Goal: Task Accomplishment & Management: Use online tool/utility

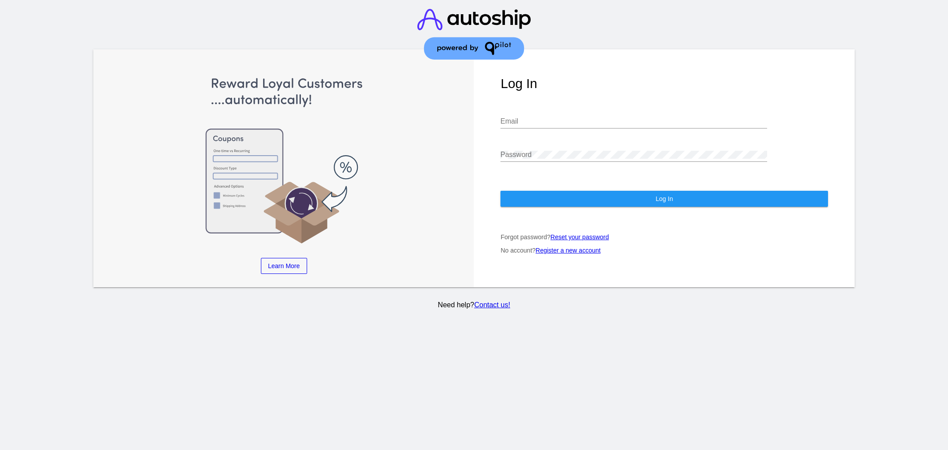
type input "[EMAIL_ADDRESS][DOMAIN_NAME]"
click at [598, 213] on div "Log In [EMAIL_ADDRESS][DOMAIN_NAME] Email Password Log In Forgot password? Rese…" at bounding box center [664, 168] width 381 height 238
click at [598, 199] on button "Log In" at bounding box center [665, 199] width 328 height 16
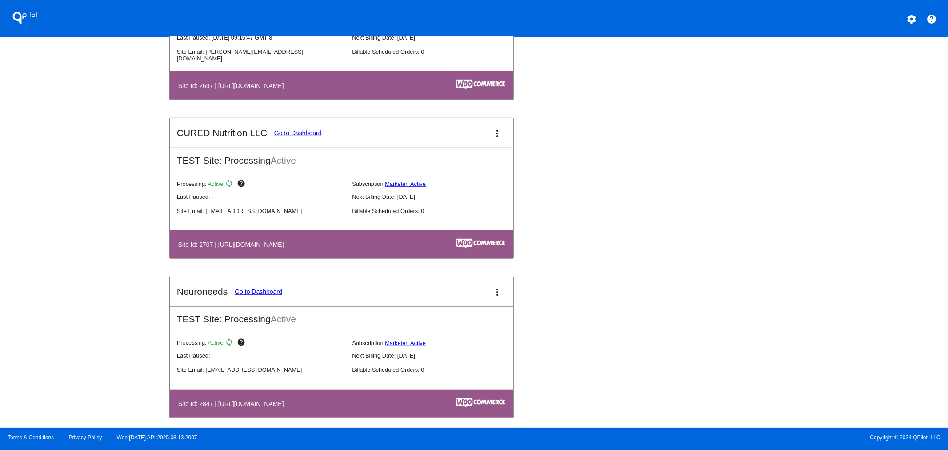
scroll to position [3107, 0]
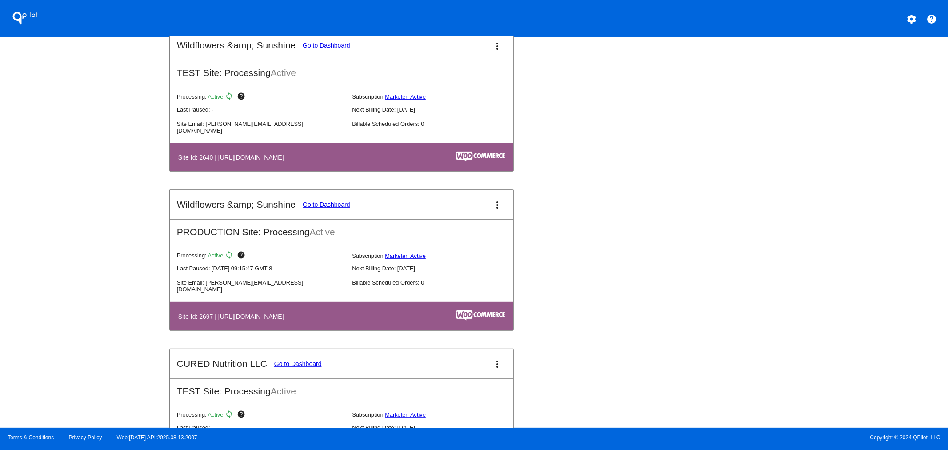
click at [492, 200] on mat-icon "more_vert" at bounding box center [497, 205] width 11 height 11
click at [458, 198] on span "dashboard" at bounding box center [463, 196] width 34 height 4
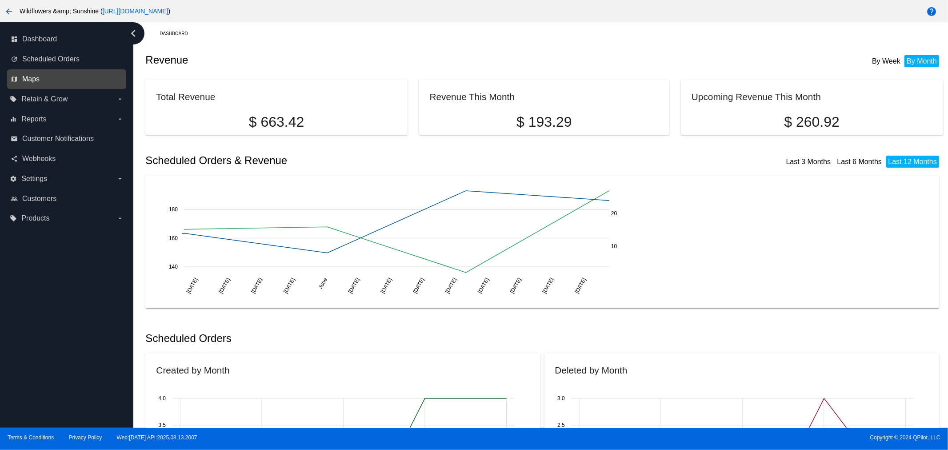
click at [28, 81] on span "Maps" at bounding box center [30, 79] width 17 height 8
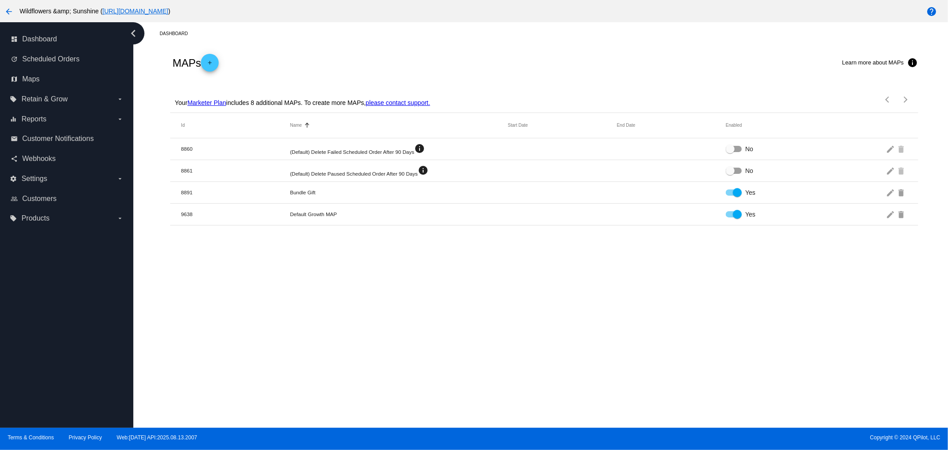
click at [219, 57] on button "add" at bounding box center [210, 63] width 18 height 18
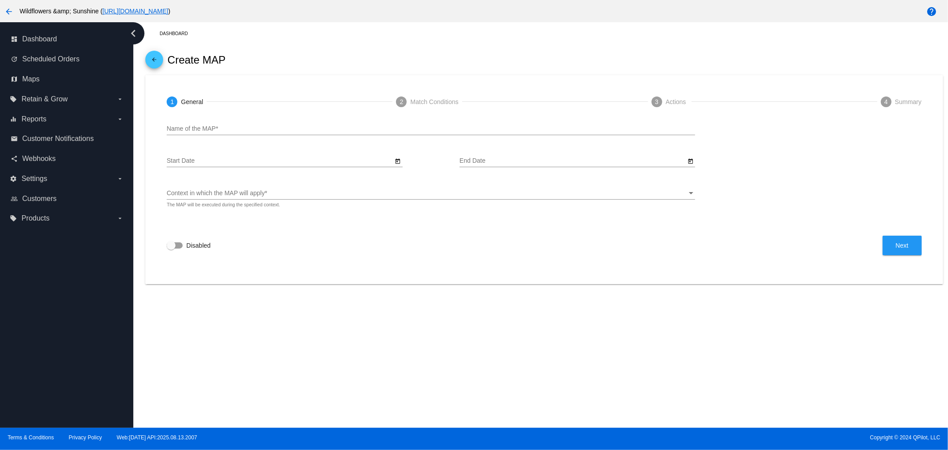
click at [200, 132] on input "Name of the MAP *" at bounding box center [431, 128] width 529 height 7
click at [201, 135] on div "Name of the MAP *" at bounding box center [431, 130] width 529 height 25
click at [196, 127] on input "Name of the MAP *" at bounding box center [431, 128] width 529 height 7
type input "Reward after LTV X"
click at [286, 193] on div "Context in which the MAP will apply" at bounding box center [427, 193] width 521 height 7
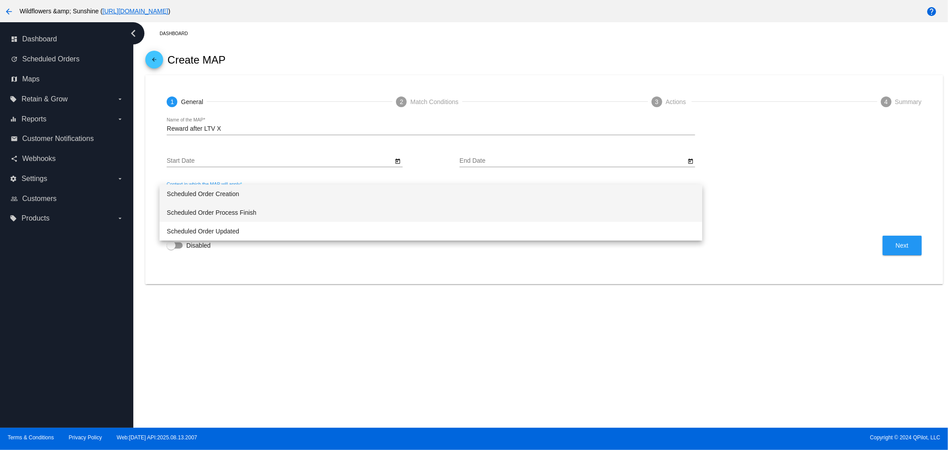
click at [226, 208] on span "Scheduled Order Process Finish" at bounding box center [431, 212] width 529 height 19
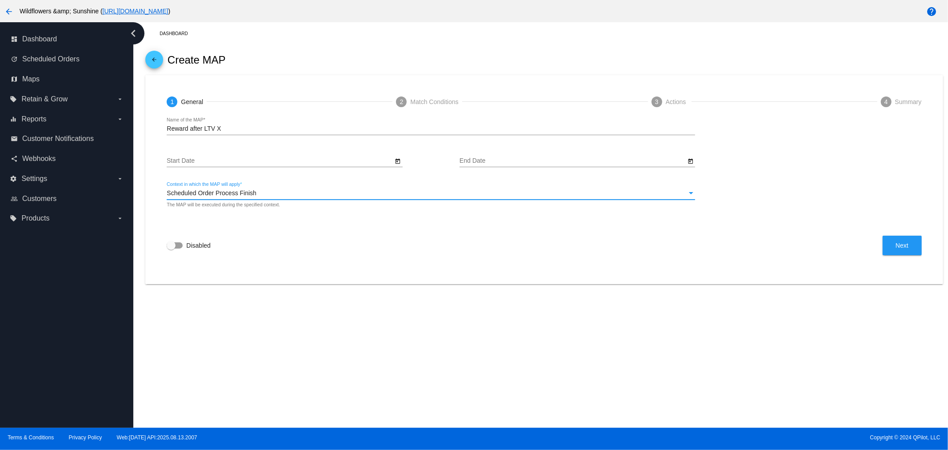
click at [881, 243] on div "Disabled Next" at bounding box center [544, 246] width 755 height 20
click at [395, 161] on icon "Open calendar" at bounding box center [398, 161] width 6 height 11
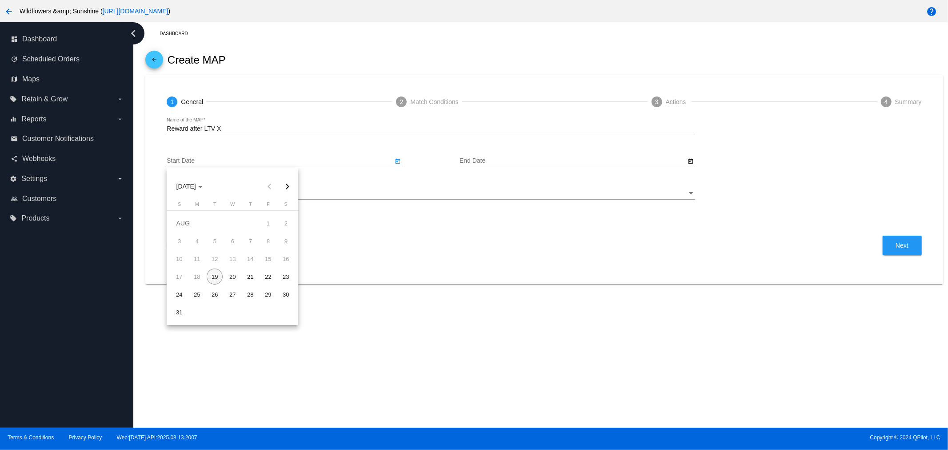
click at [218, 275] on div "19" at bounding box center [215, 277] width 16 height 16
type input "[DATE]"
click at [217, 275] on mat-card "1 General 2 Match Conditions 3 Actions 4 Summary Reward after LTV X Name of the…" at bounding box center [544, 179] width 798 height 209
click at [885, 242] on button "Next" at bounding box center [902, 246] width 39 height 20
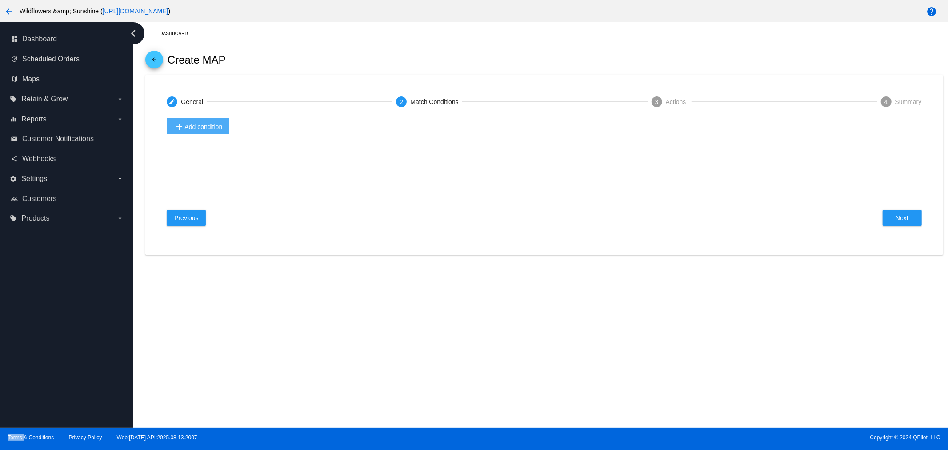
click at [205, 126] on span "add Add condition" at bounding box center [198, 126] width 48 height 11
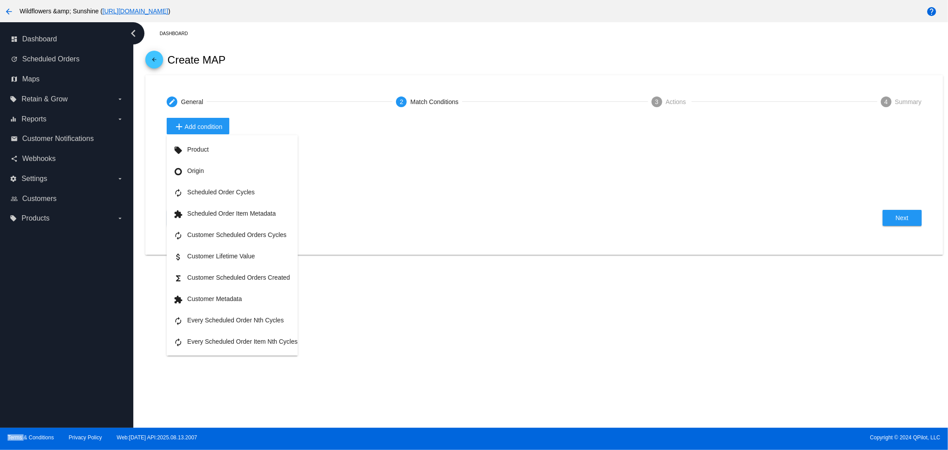
drag, startPoint x: 247, startPoint y: 273, endPoint x: 192, endPoint y: 257, distance: 57.5
click at [192, 257] on button "attach_money Customer Lifetime Value" at bounding box center [232, 255] width 131 height 21
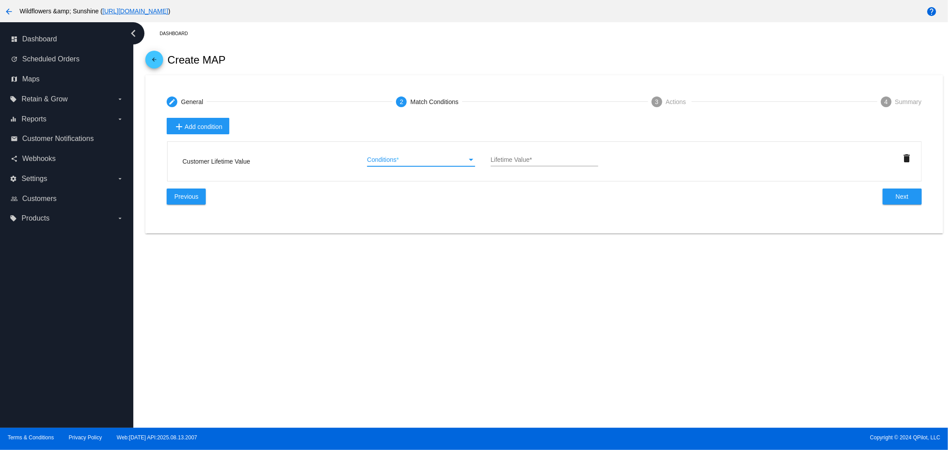
click at [414, 157] on div "Conditions" at bounding box center [417, 160] width 100 height 7
click at [217, 133] on div at bounding box center [474, 225] width 948 height 450
click at [207, 128] on span "add Add condition" at bounding box center [198, 126] width 48 height 11
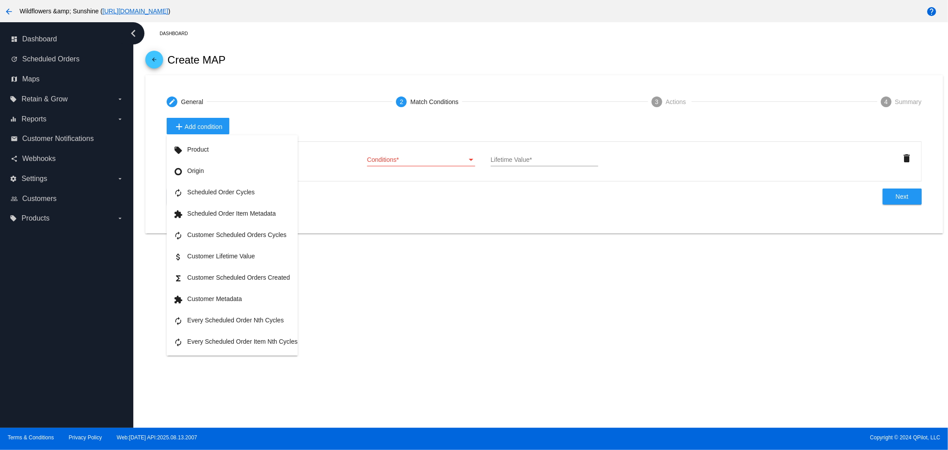
click at [436, 201] on div at bounding box center [474, 225] width 948 height 450
click at [396, 163] on span "Conditions" at bounding box center [381, 159] width 29 height 7
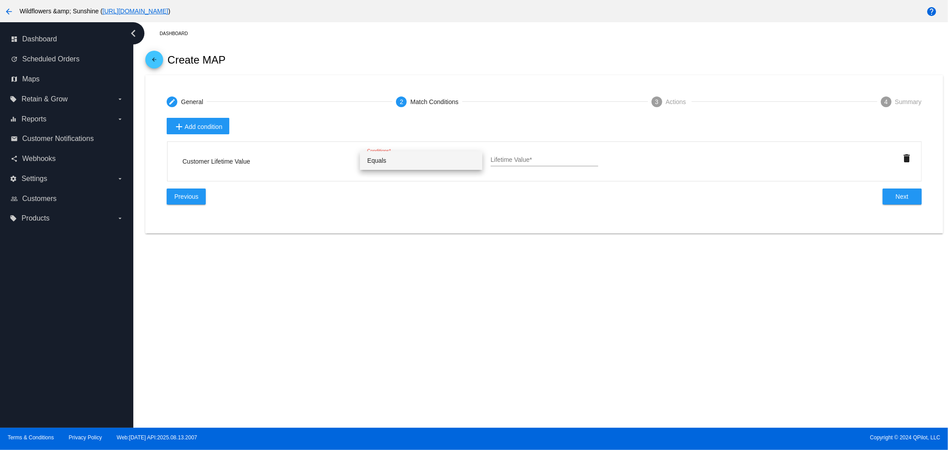
click at [289, 158] on div at bounding box center [474, 225] width 948 height 450
click at [200, 124] on span "add Add condition" at bounding box center [198, 126] width 48 height 11
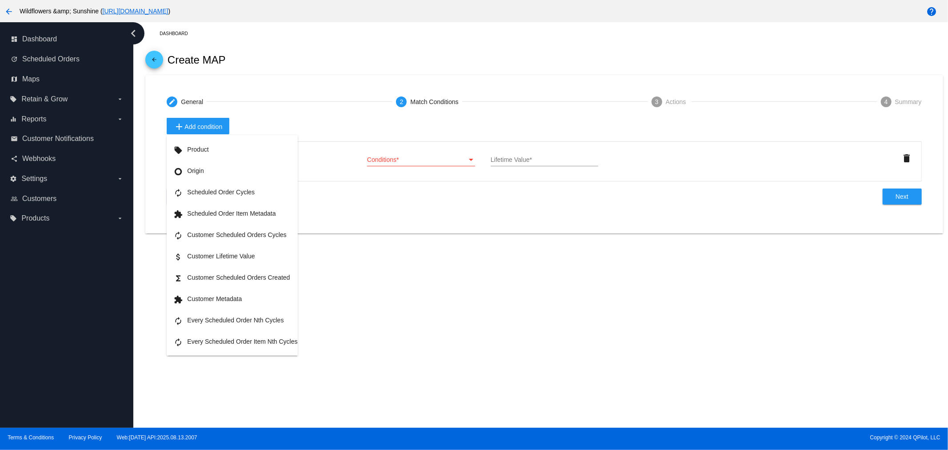
click at [404, 267] on div at bounding box center [474, 225] width 948 height 450
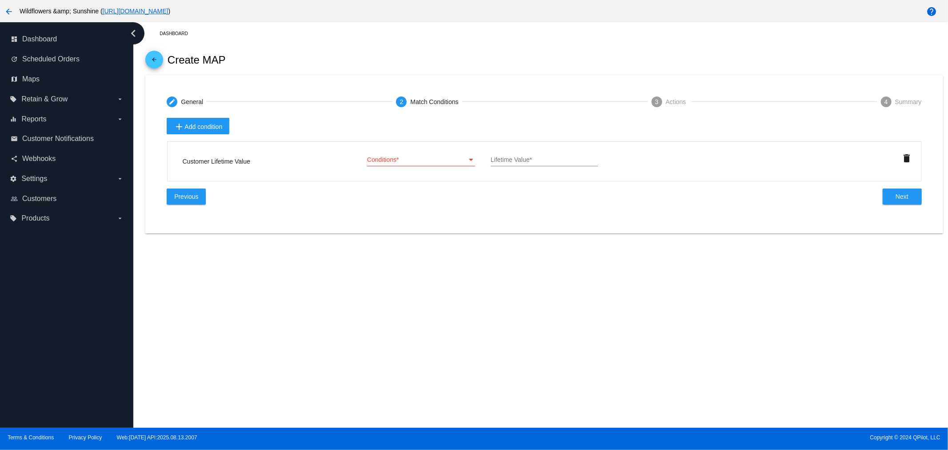
drag, startPoint x: 258, startPoint y: 158, endPoint x: 179, endPoint y: 166, distance: 79.6
click at [179, 166] on div "Customer Lifetime Value Conditions Conditions * Lifetime Value * delete" at bounding box center [544, 161] width 755 height 40
copy span "Customer Lifetime Value"
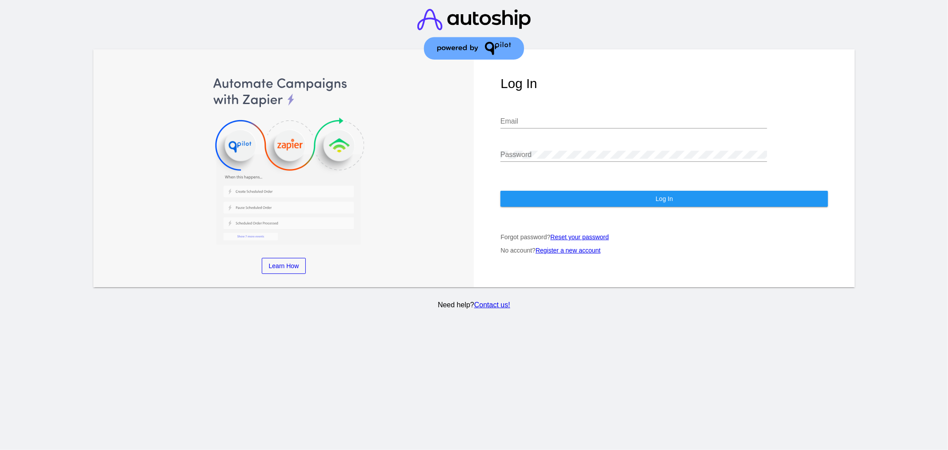
type input "[EMAIL_ADDRESS][DOMAIN_NAME]"
click at [614, 197] on button "Log In" at bounding box center [665, 199] width 328 height 16
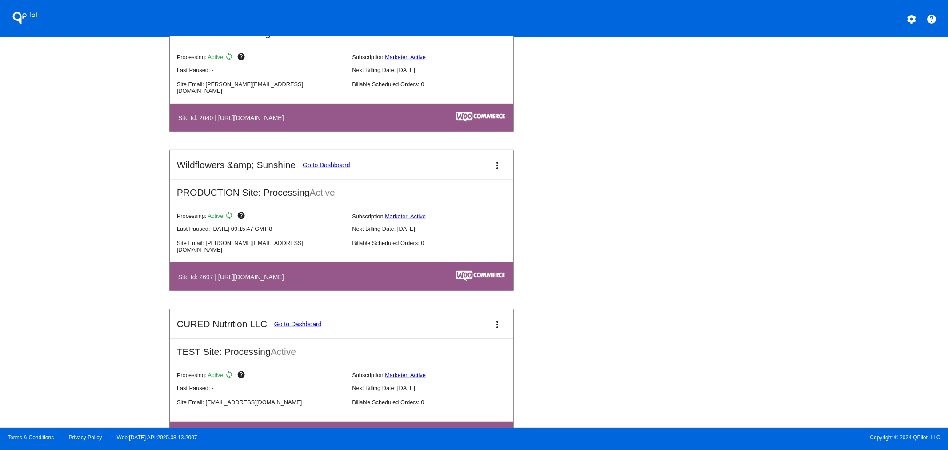
scroll to position [3107, 0]
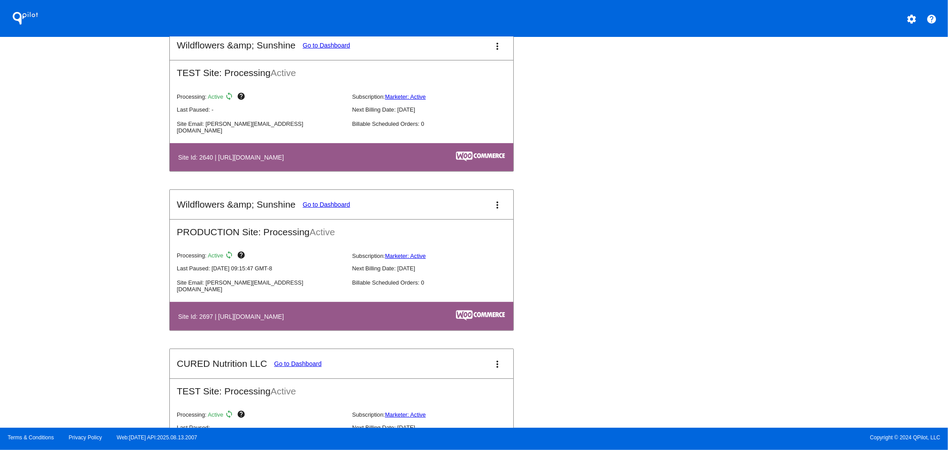
drag, startPoint x: 488, startPoint y: 187, endPoint x: 507, endPoint y: 204, distance: 25.6
click at [490, 190] on mat-card-header "Wildflowers &amp; Sunshine Go to Dashboard more_vert" at bounding box center [342, 204] width 344 height 29
click at [507, 204] on mat-card-header "Wildflowers &amp; Sunshine Go to Dashboard more_vert" at bounding box center [342, 204] width 344 height 29
click at [495, 201] on mat-icon "more_vert" at bounding box center [497, 205] width 11 height 11
click at [436, 197] on link "view_list dashboard" at bounding box center [460, 202] width 83 height 21
